Goal: Task Accomplishment & Management: Manage account settings

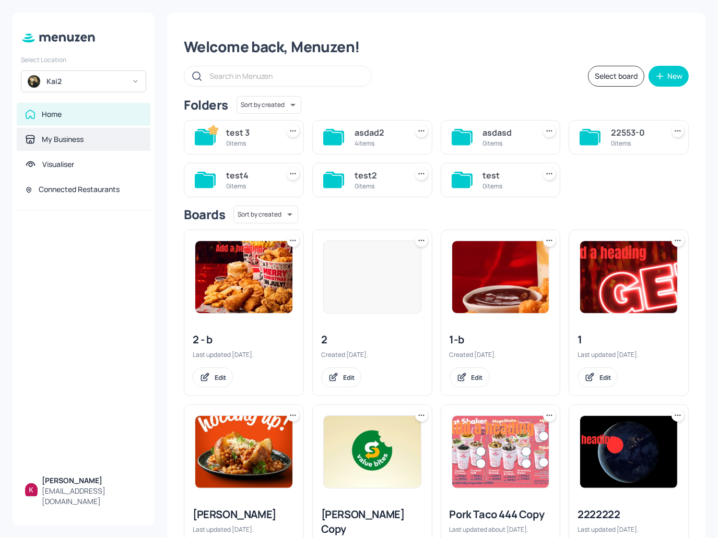
click at [64, 146] on div "My Business" at bounding box center [84, 139] width 134 height 23
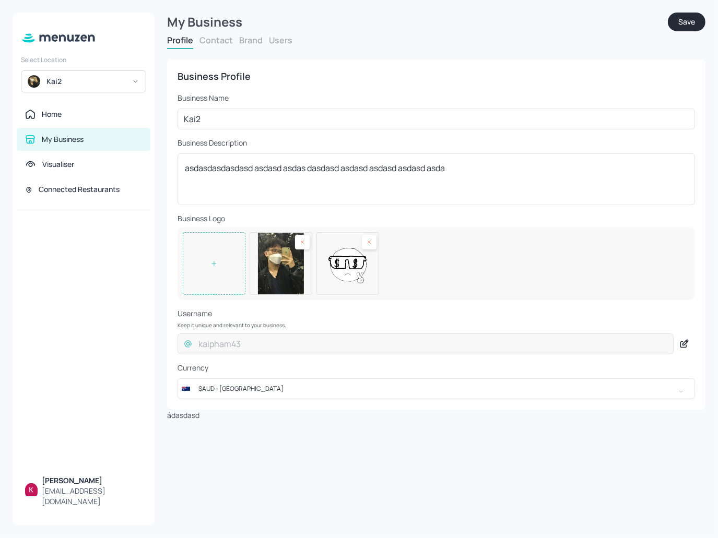
click at [273, 49] on div "Profile Contact Brand Users" at bounding box center [436, 41] width 538 height 15
click at [277, 47] on div "Profile Contact Brand Users" at bounding box center [436, 41] width 538 height 15
click at [277, 45] on div "Profile Contact Brand Users" at bounding box center [436, 41] width 538 height 15
click at [278, 42] on button "Users" at bounding box center [280, 39] width 23 height 11
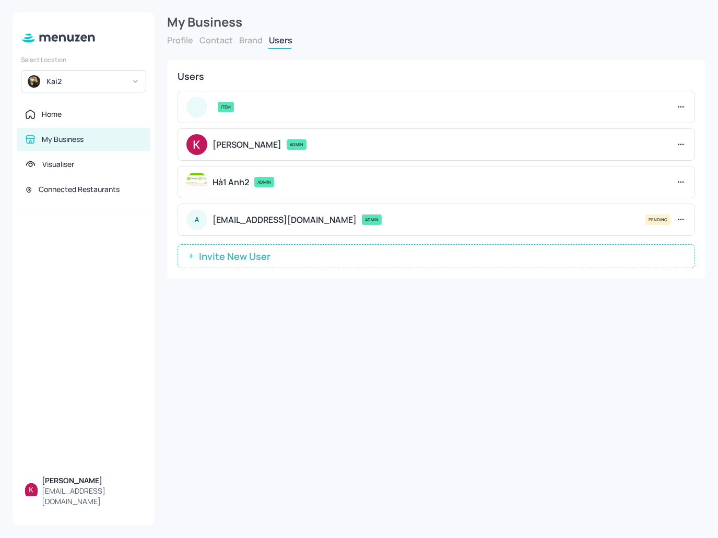
click at [112, 74] on div "Kai2" at bounding box center [83, 81] width 125 height 22
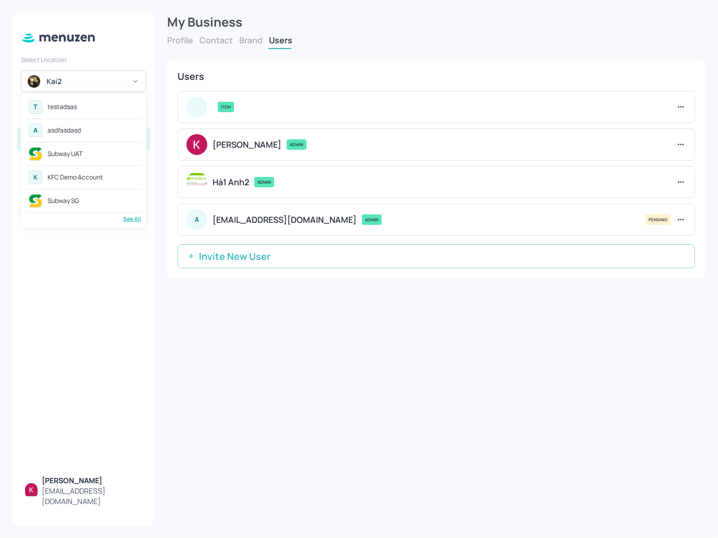
click at [90, 131] on div "A asdfasdasd" at bounding box center [83, 130] width 115 height 19
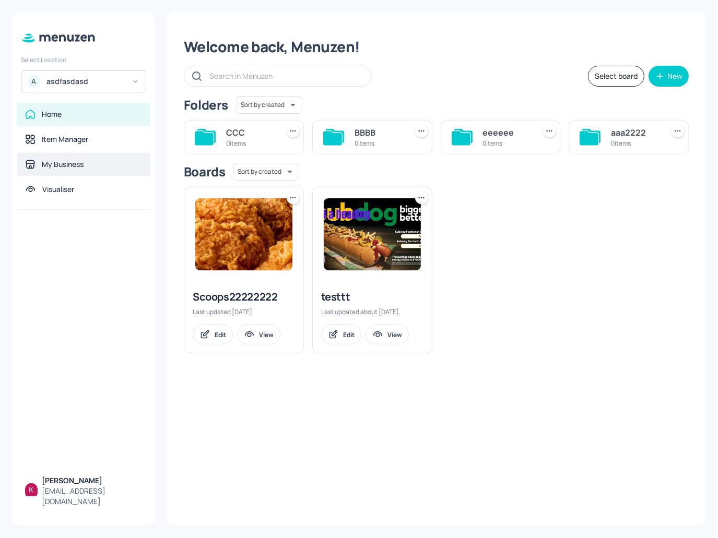
click at [61, 168] on div "My Business" at bounding box center [63, 164] width 42 height 10
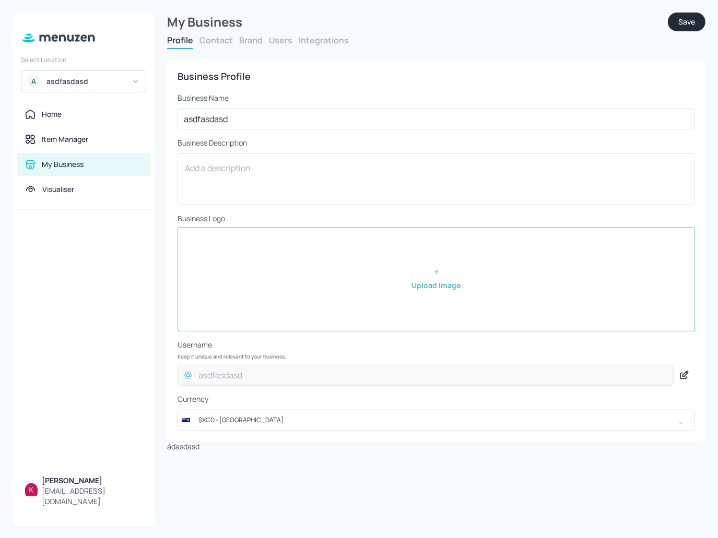
drag, startPoint x: 266, startPoint y: 32, endPoint x: 275, endPoint y: 38, distance: 10.4
click at [271, 37] on form "My Business Save Profile Contact Brand Users Integrations Business Profile Busi…" at bounding box center [436, 233] width 538 height 440
click at [280, 40] on button "Users" at bounding box center [280, 39] width 23 height 11
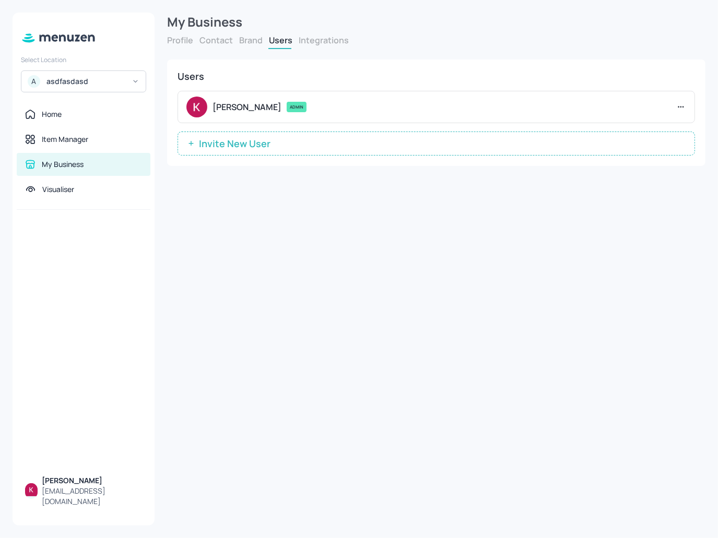
click at [73, 83] on div "asdfasdasd" at bounding box center [85, 81] width 79 height 10
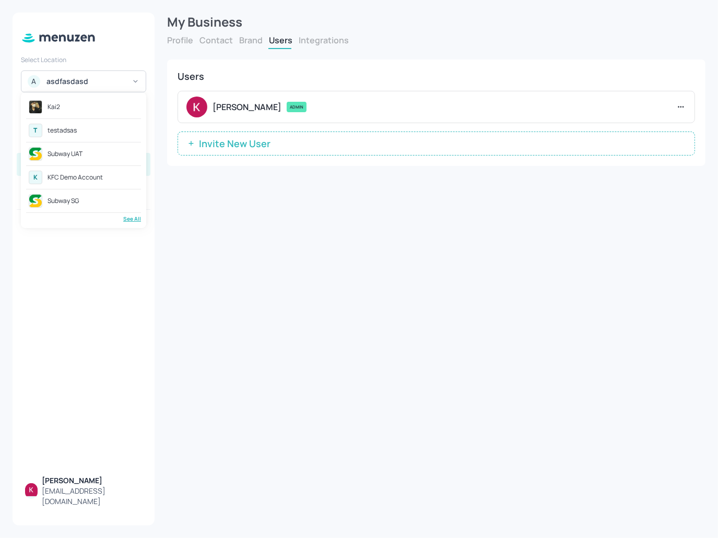
click at [70, 125] on div "T testadsas" at bounding box center [83, 130] width 115 height 19
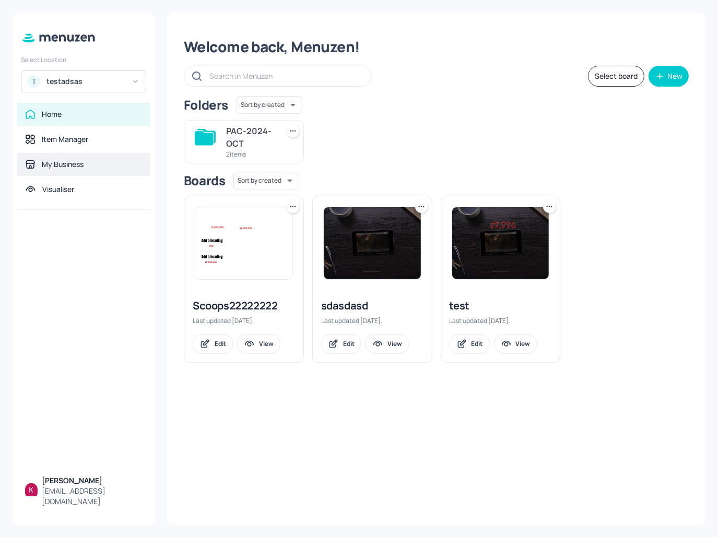
click at [62, 162] on div "My Business" at bounding box center [63, 164] width 42 height 10
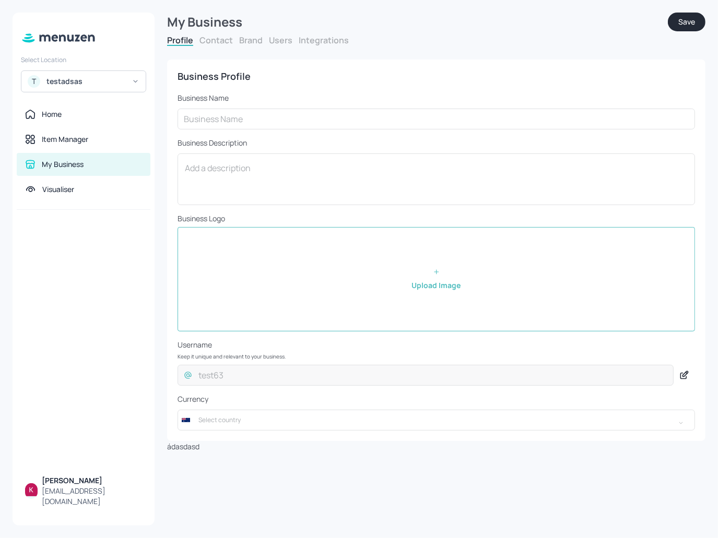
type input "testadsas"
type input "$AUD - [GEOGRAPHIC_DATA]"
click at [282, 38] on button "Users" at bounding box center [280, 39] width 23 height 11
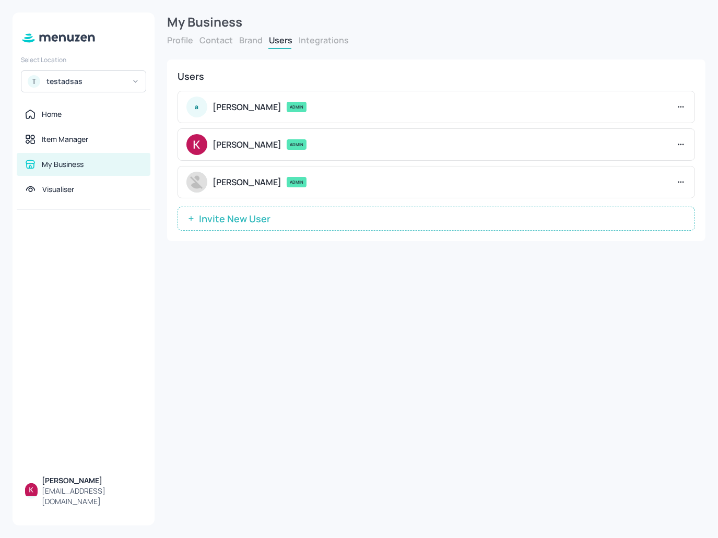
click at [682, 144] on icon at bounding box center [681, 144] width 10 height 10
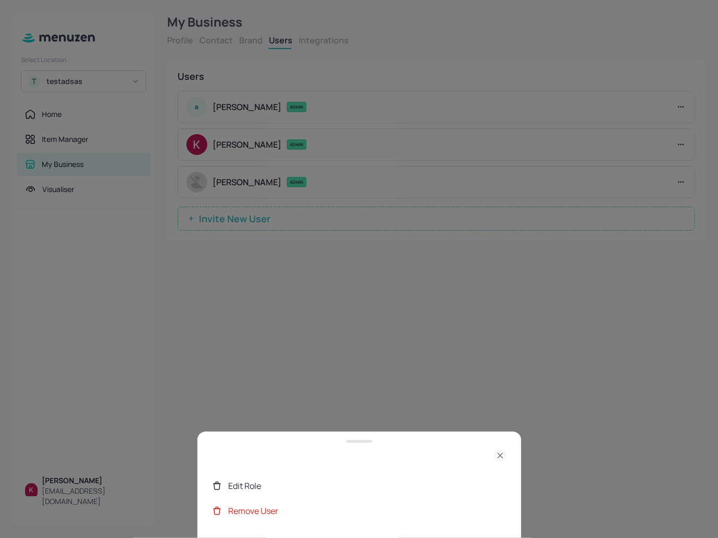
click at [405, 365] on div at bounding box center [359, 269] width 718 height 538
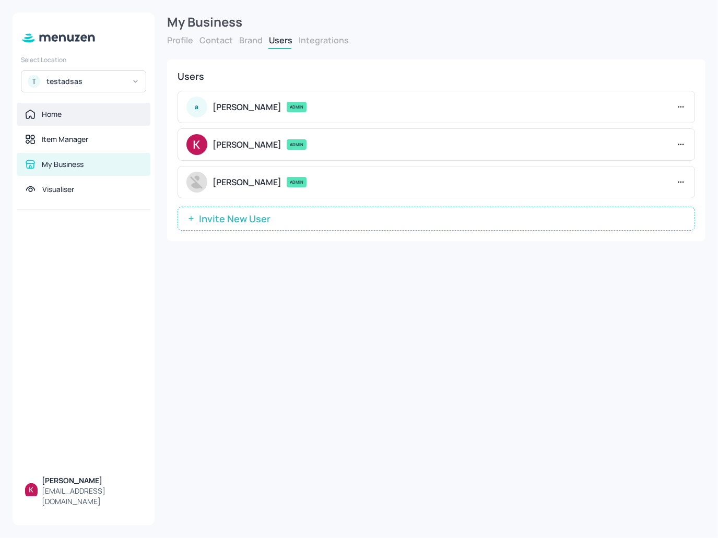
click at [90, 122] on div "Home" at bounding box center [84, 114] width 134 height 23
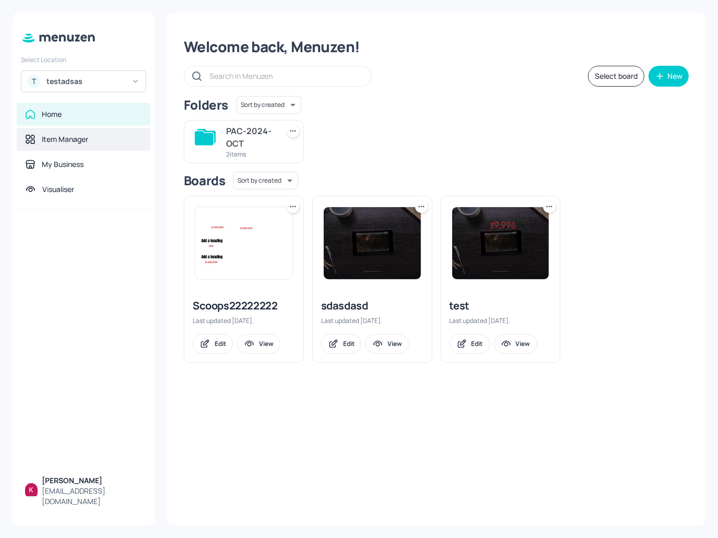
click at [94, 141] on div "Item Manager" at bounding box center [83, 139] width 117 height 10
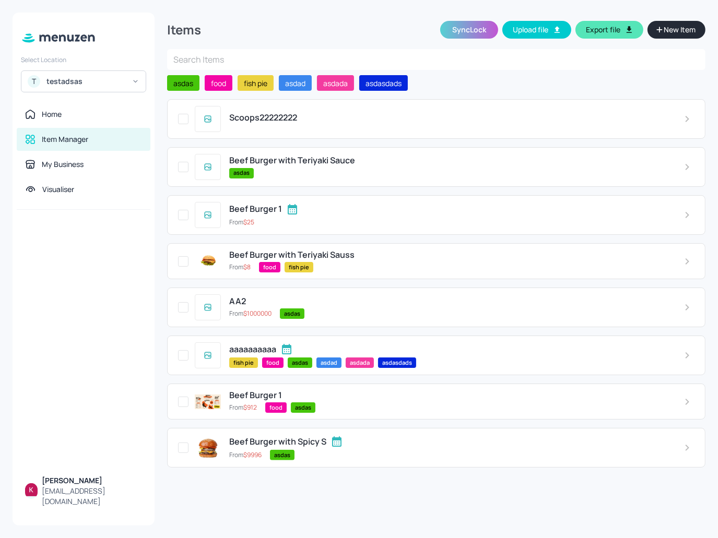
click at [269, 227] on div "Beef Burger 1 From $ 25" at bounding box center [436, 215] width 538 height 40
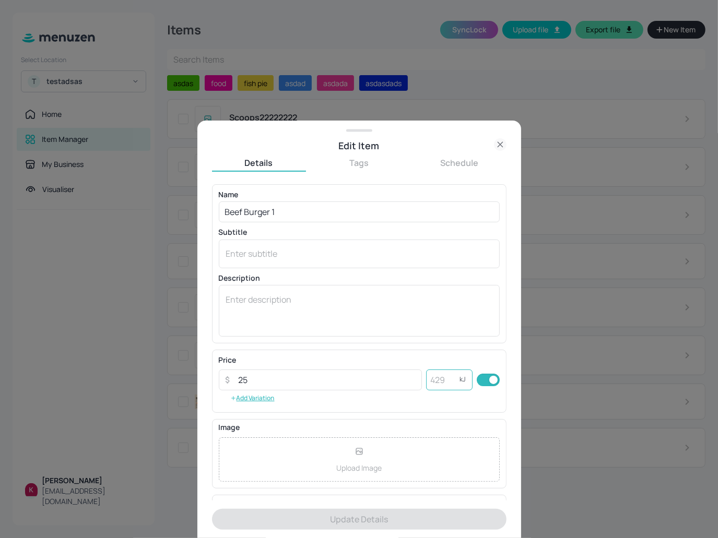
click at [445, 381] on input "number" at bounding box center [442, 380] width 33 height 21
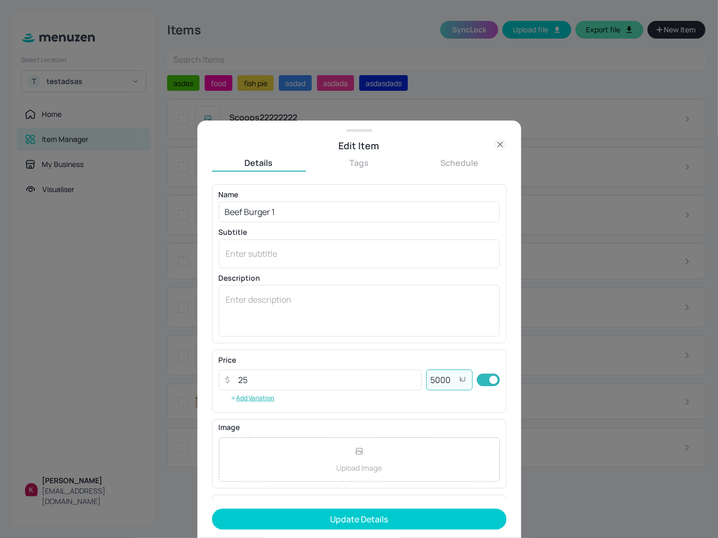
type input "50000"
